Goal: Information Seeking & Learning: Check status

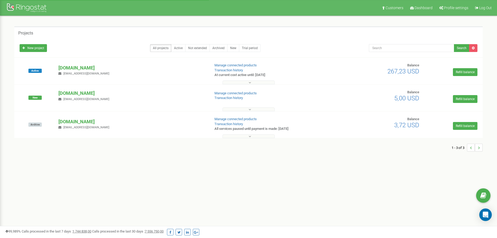
click at [89, 122] on p "[DOMAIN_NAME]" at bounding box center [131, 121] width 147 height 7
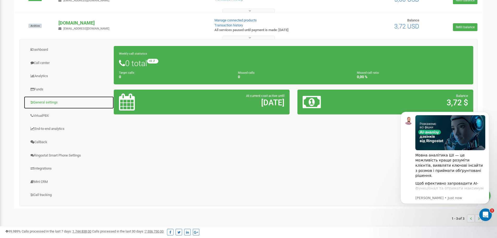
click at [37, 101] on link "General settings" at bounding box center [69, 102] width 90 height 13
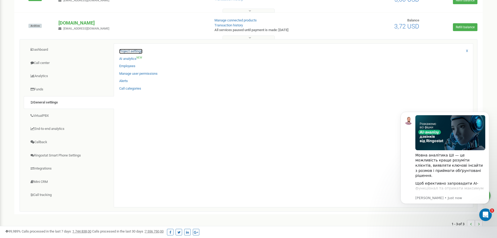
click at [125, 53] on link "Project settings" at bounding box center [130, 51] width 23 height 5
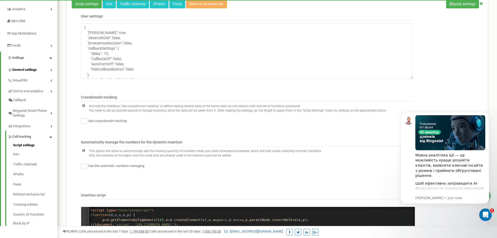
scroll to position [41, 0]
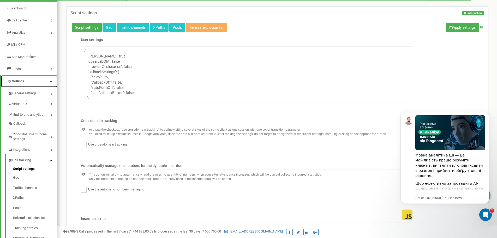
click at [21, 81] on span "Settings" at bounding box center [18, 81] width 12 height 4
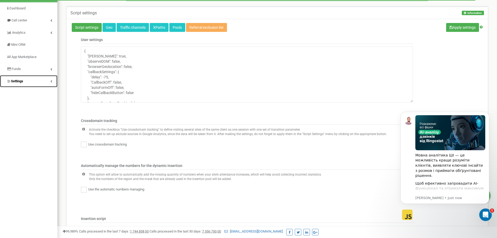
click at [21, 81] on span "Settings" at bounding box center [17, 81] width 12 height 4
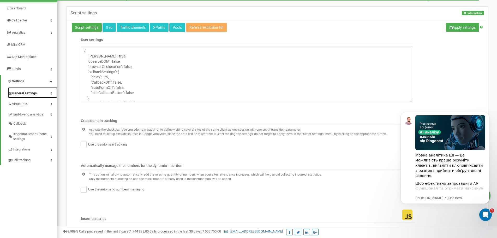
click at [22, 91] on span "General settings" at bounding box center [24, 93] width 25 height 5
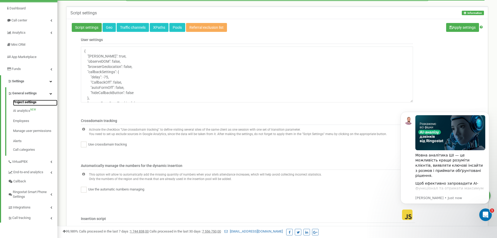
click at [28, 103] on link "Project settings" at bounding box center [35, 103] width 44 height 6
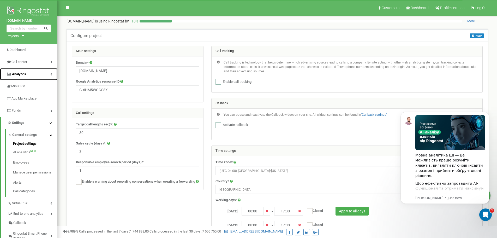
click at [21, 75] on span "Analytics" at bounding box center [19, 74] width 14 height 4
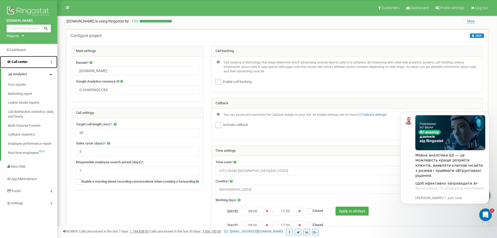
click at [27, 61] on span "Call center" at bounding box center [19, 62] width 16 height 4
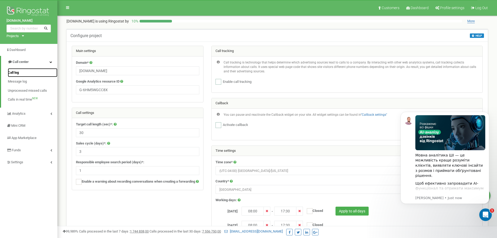
click at [31, 73] on link "Call log" at bounding box center [33, 72] width 50 height 9
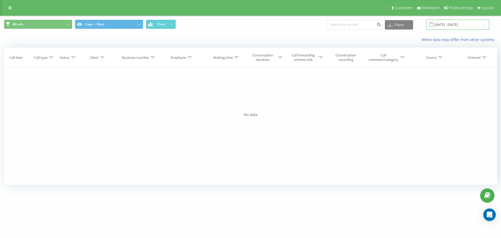
click at [451, 27] on input "20.07.2025 - 20.08.2025" at bounding box center [457, 25] width 63 height 10
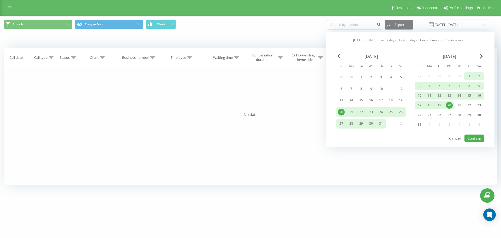
click at [336, 56] on div "July 2025" at bounding box center [370, 56] width 69 height 5
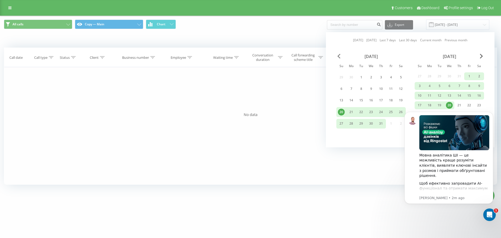
click at [340, 56] on span "Previous Month" at bounding box center [338, 56] width 3 height 5
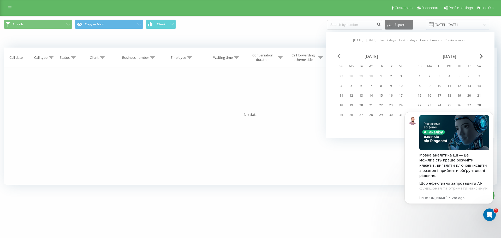
click at [340, 56] on span "Previous Month" at bounding box center [338, 56] width 3 height 5
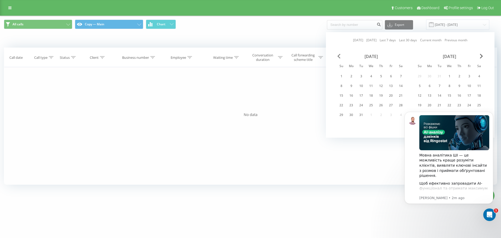
click at [340, 56] on span "Previous Month" at bounding box center [338, 56] width 3 height 5
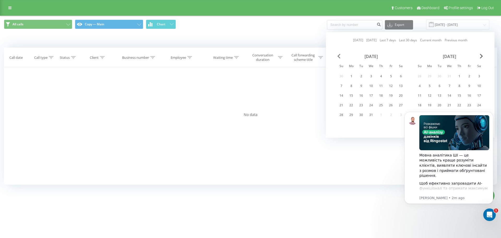
click at [340, 56] on span "Previous Month" at bounding box center [338, 56] width 3 height 5
click at [402, 75] on div "1" at bounding box center [400, 76] width 7 height 7
click at [480, 59] on div "July 2024" at bounding box center [449, 56] width 69 height 5
click at [481, 58] on div "June 2024 Su Mo Tu We Th Fr Sa 26 27 28 29 30 31 1 2 3 4 5 6 7 8 9 10 11 12 13 …" at bounding box center [410, 94] width 148 height 80
click at [482, 56] on span "Next Month" at bounding box center [481, 56] width 3 height 5
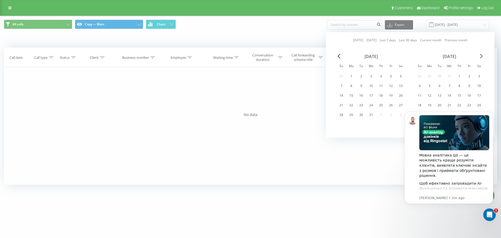
click at [482, 56] on span "Next Month" at bounding box center [481, 56] width 3 height 5
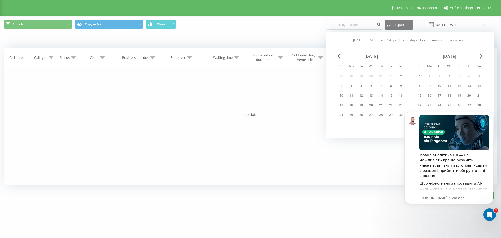
click at [482, 56] on span "Next Month" at bounding box center [481, 56] width 3 height 5
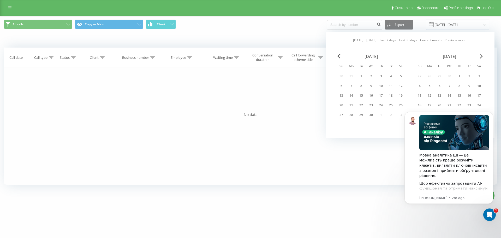
click at [482, 56] on span "Next Month" at bounding box center [481, 56] width 3 height 5
click at [351, 115] on div "30" at bounding box center [351, 114] width 7 height 7
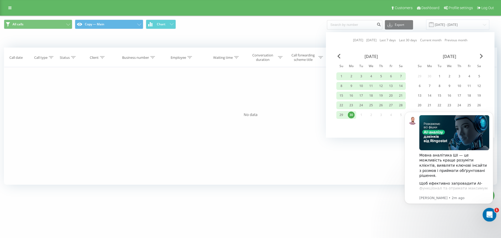
drag, startPoint x: 487, startPoint y: 211, endPoint x: 571, endPoint y: 311, distance: 130.8
click at [487, 210] on icon "Open Intercom Messenger" at bounding box center [489, 214] width 9 height 9
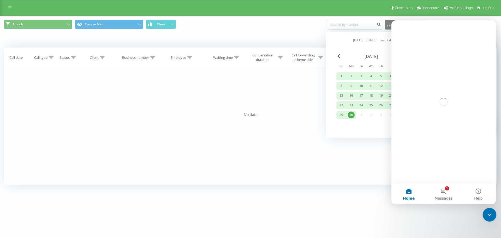
drag, startPoint x: 489, startPoint y: 212, endPoint x: 973, endPoint y: 409, distance: 522.1
click at [490, 211] on icon "Close Intercom Messenger" at bounding box center [489, 214] width 6 height 6
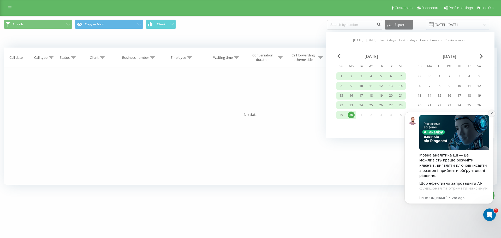
click at [491, 114] on icon "Dismiss notification" at bounding box center [492, 113] width 2 height 2
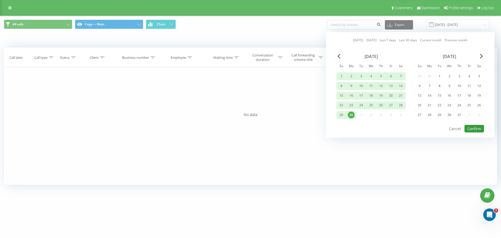
click at [474, 126] on button "Confirm" at bounding box center [474, 129] width 20 height 8
type input "01.06.2024 - 30.06.2025"
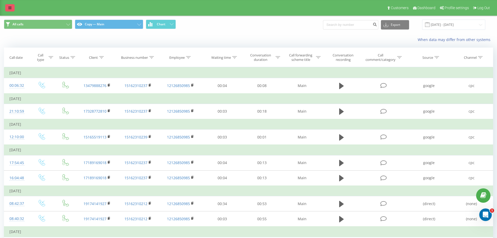
click at [12, 9] on link at bounding box center [9, 7] width 9 height 7
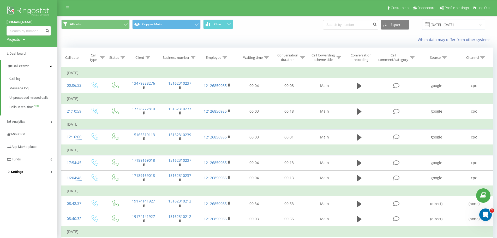
click at [21, 171] on span "Settings" at bounding box center [17, 172] width 12 height 4
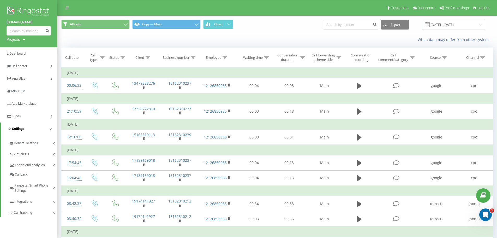
click at [18, 126] on link "Settings" at bounding box center [29, 128] width 56 height 13
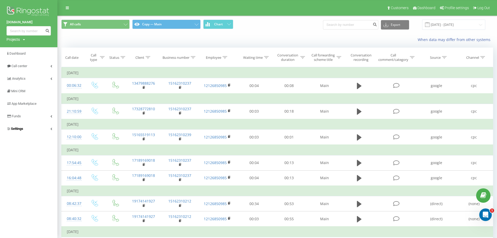
click at [19, 127] on span "Settings" at bounding box center [15, 128] width 17 height 5
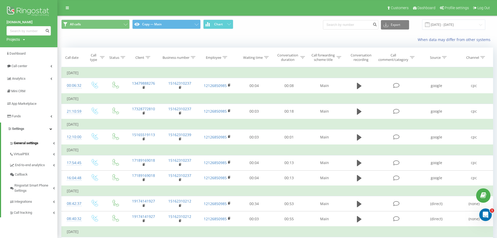
click at [21, 144] on span "General settings" at bounding box center [26, 142] width 25 height 5
click at [28, 152] on span "Project settings" at bounding box center [27, 152] width 23 height 5
